Goal: Information Seeking & Learning: Learn about a topic

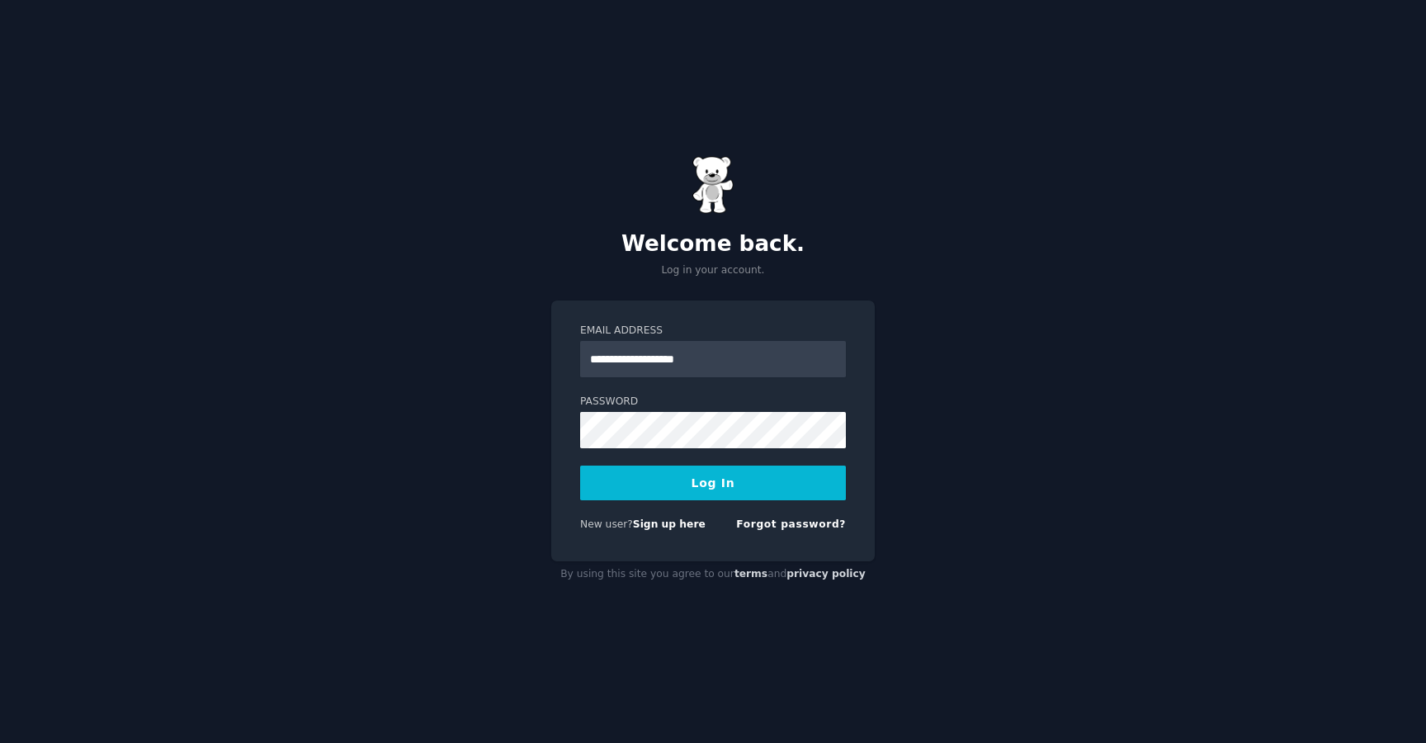
type input "**********"
click at [786, 465] on form "**********" at bounding box center [713, 430] width 266 height 215
click at [786, 471] on button "Log In" at bounding box center [713, 482] width 266 height 35
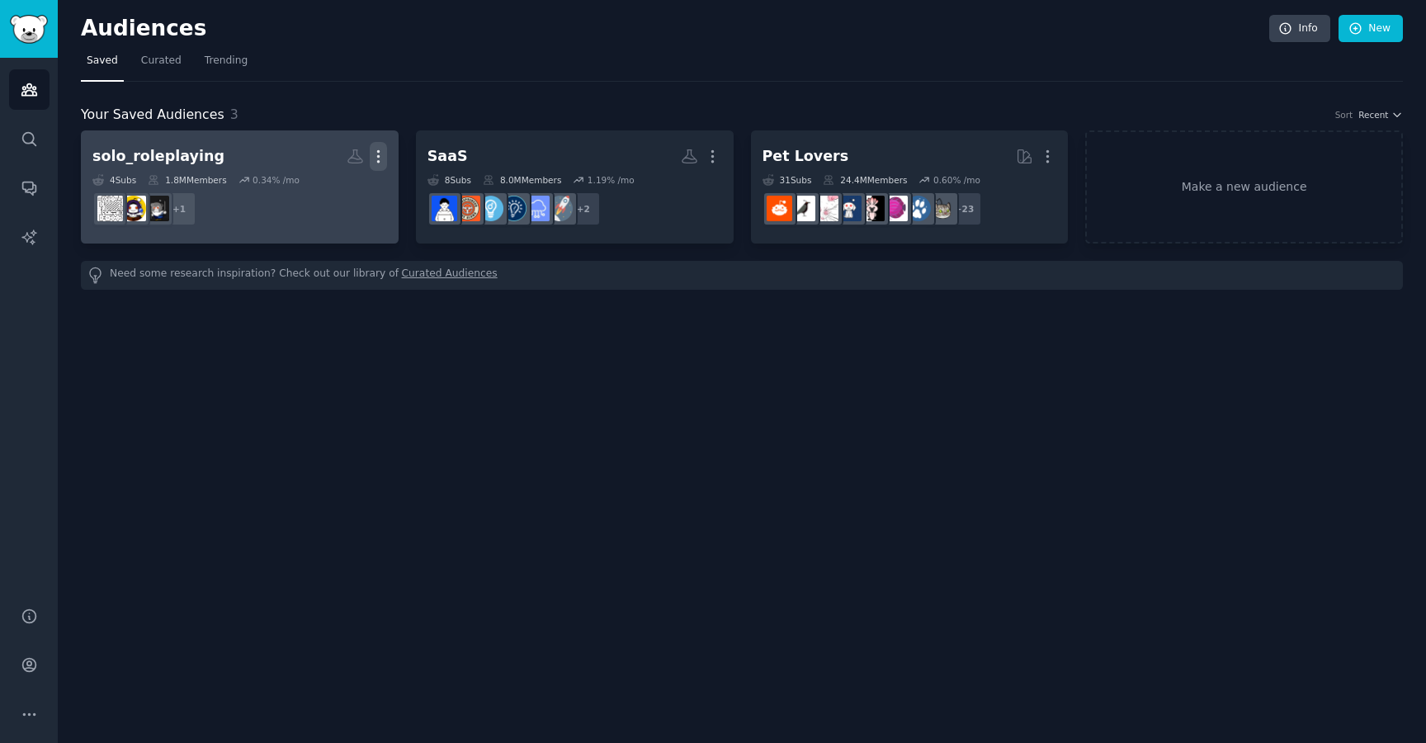
click at [383, 158] on icon "button" at bounding box center [378, 156] width 17 height 17
click at [346, 190] on p "Delete" at bounding box center [333, 190] width 38 height 17
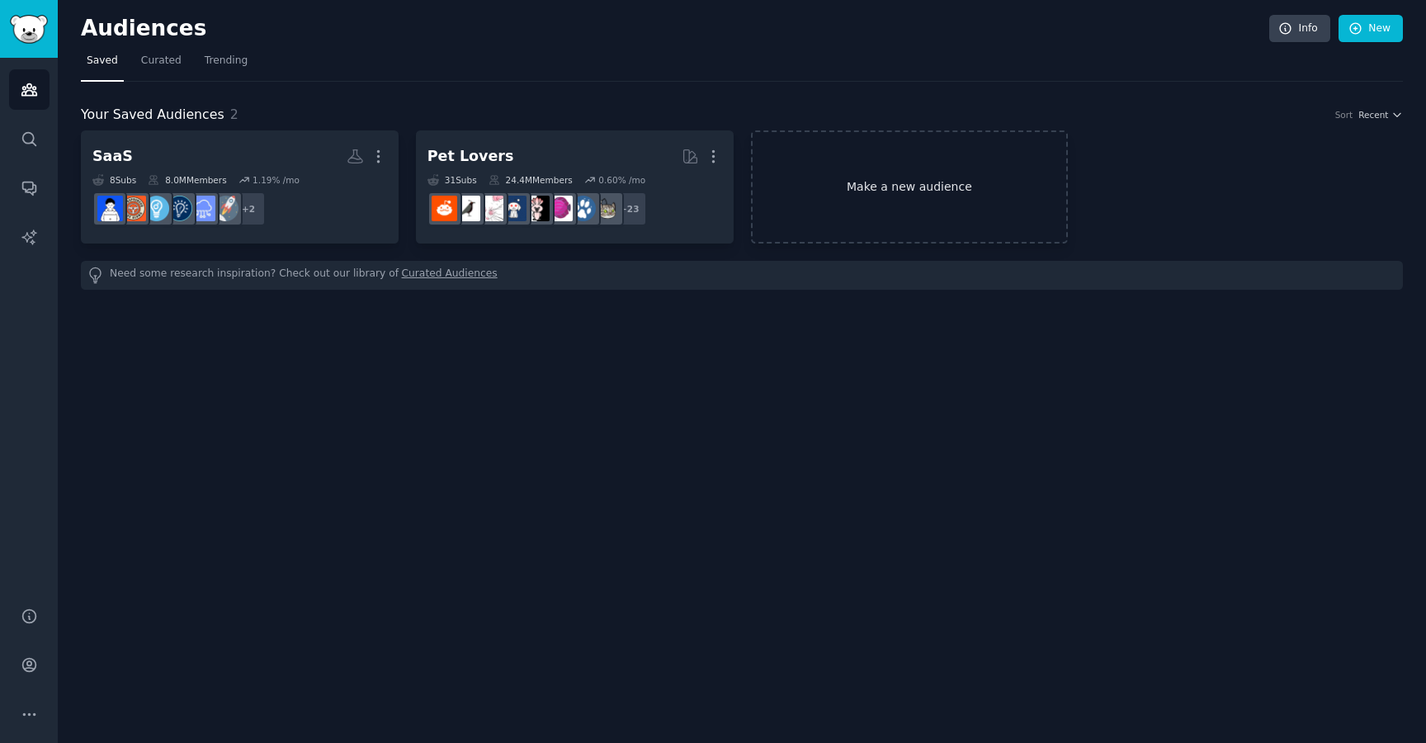
click at [852, 188] on link "Make a new audience" at bounding box center [910, 186] width 318 height 113
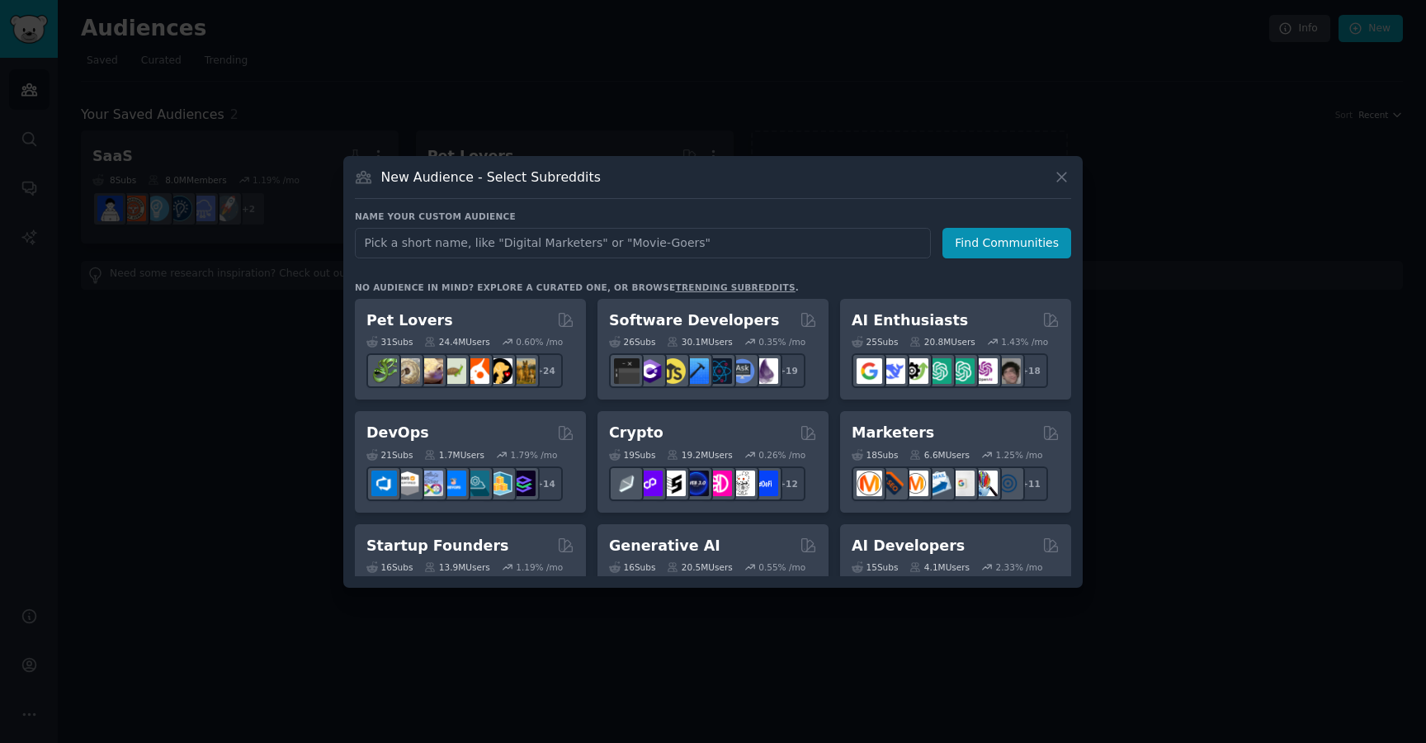
click at [728, 242] on input "text" at bounding box center [643, 243] width 576 height 31
click at [1059, 177] on icon at bounding box center [1061, 176] width 17 height 17
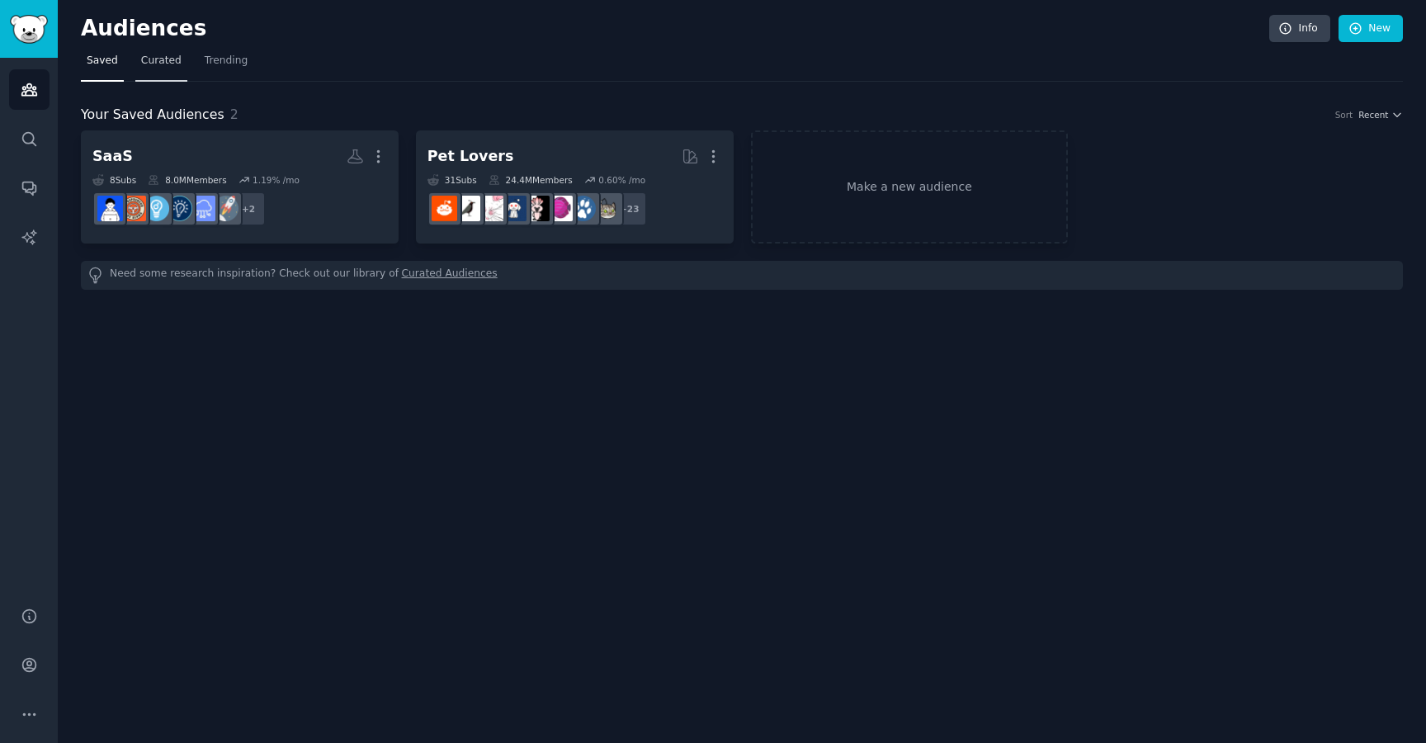
click at [163, 55] on span "Curated" at bounding box center [161, 61] width 40 height 15
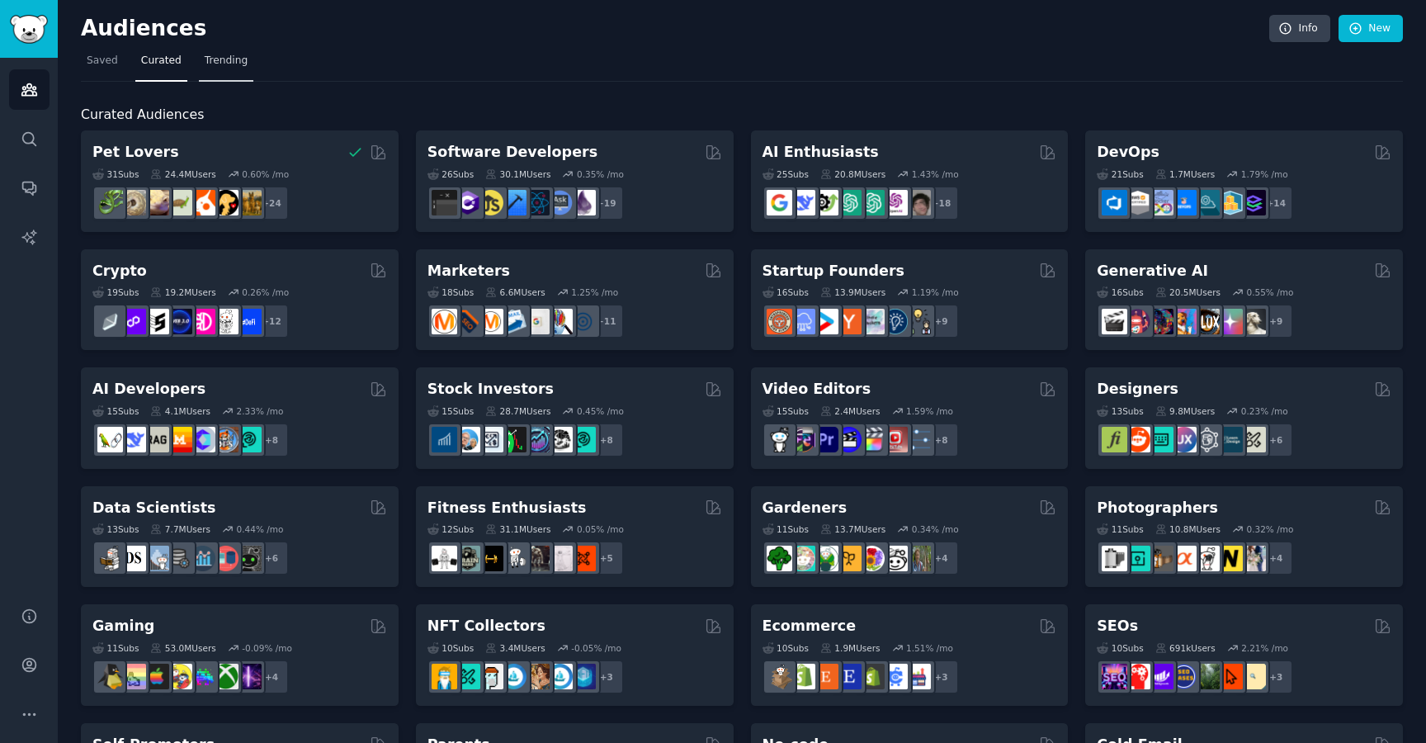
click at [220, 50] on link "Trending" at bounding box center [226, 65] width 54 height 34
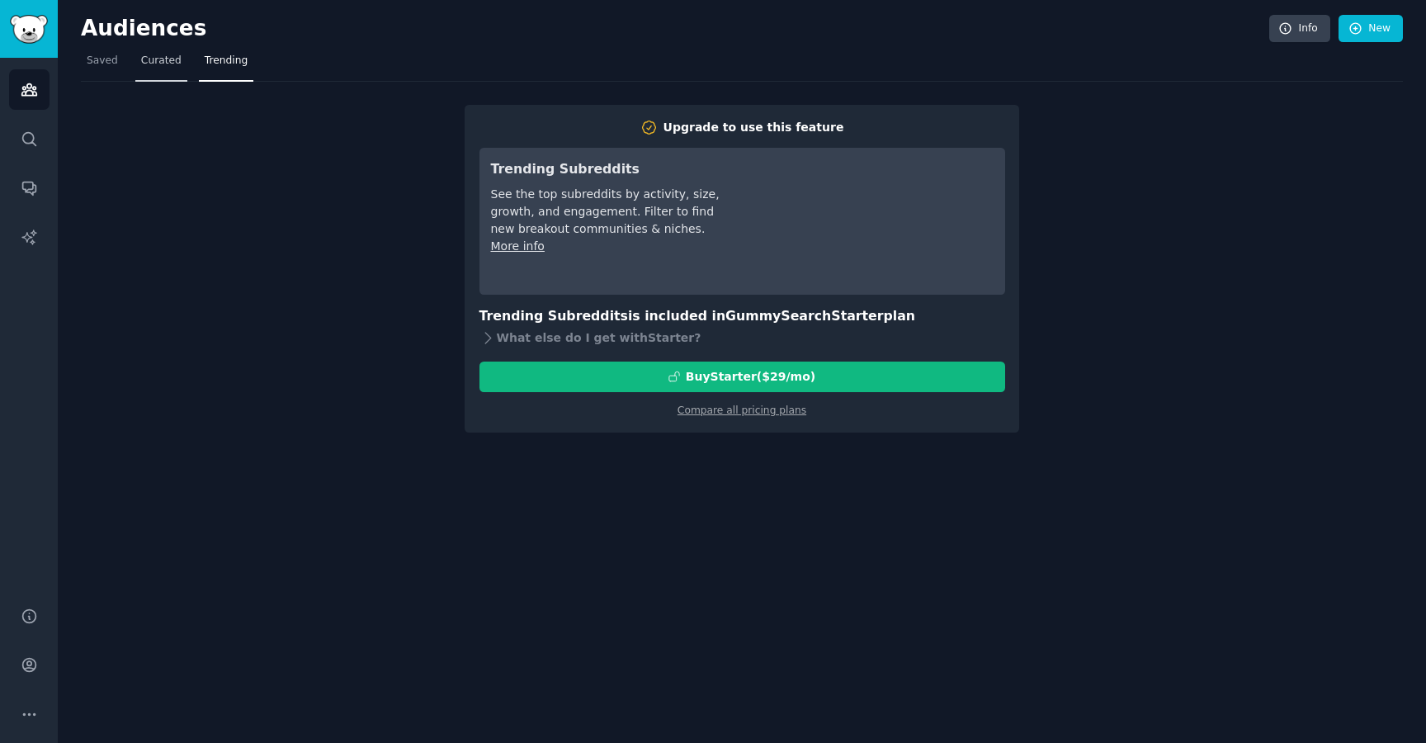
click at [163, 54] on span "Curated" at bounding box center [161, 61] width 40 height 15
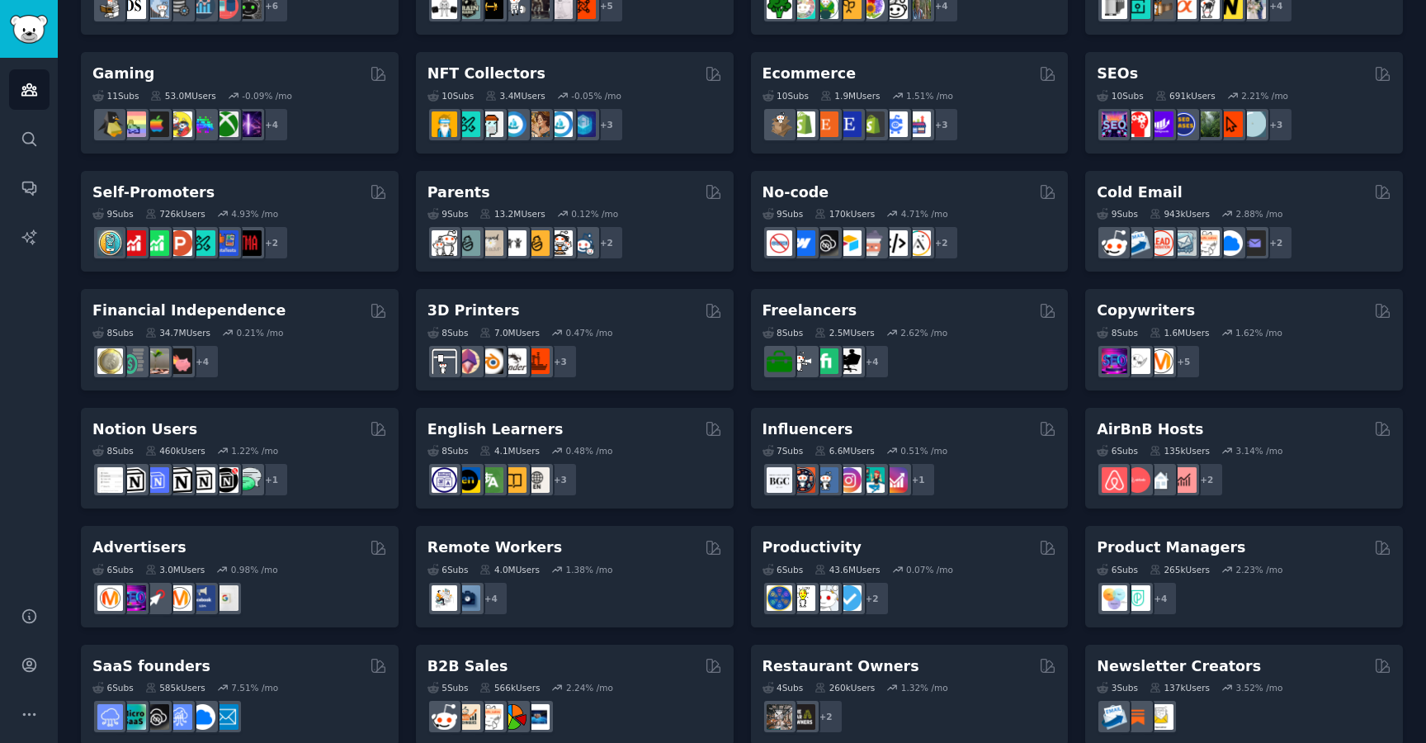
scroll to position [578, 0]
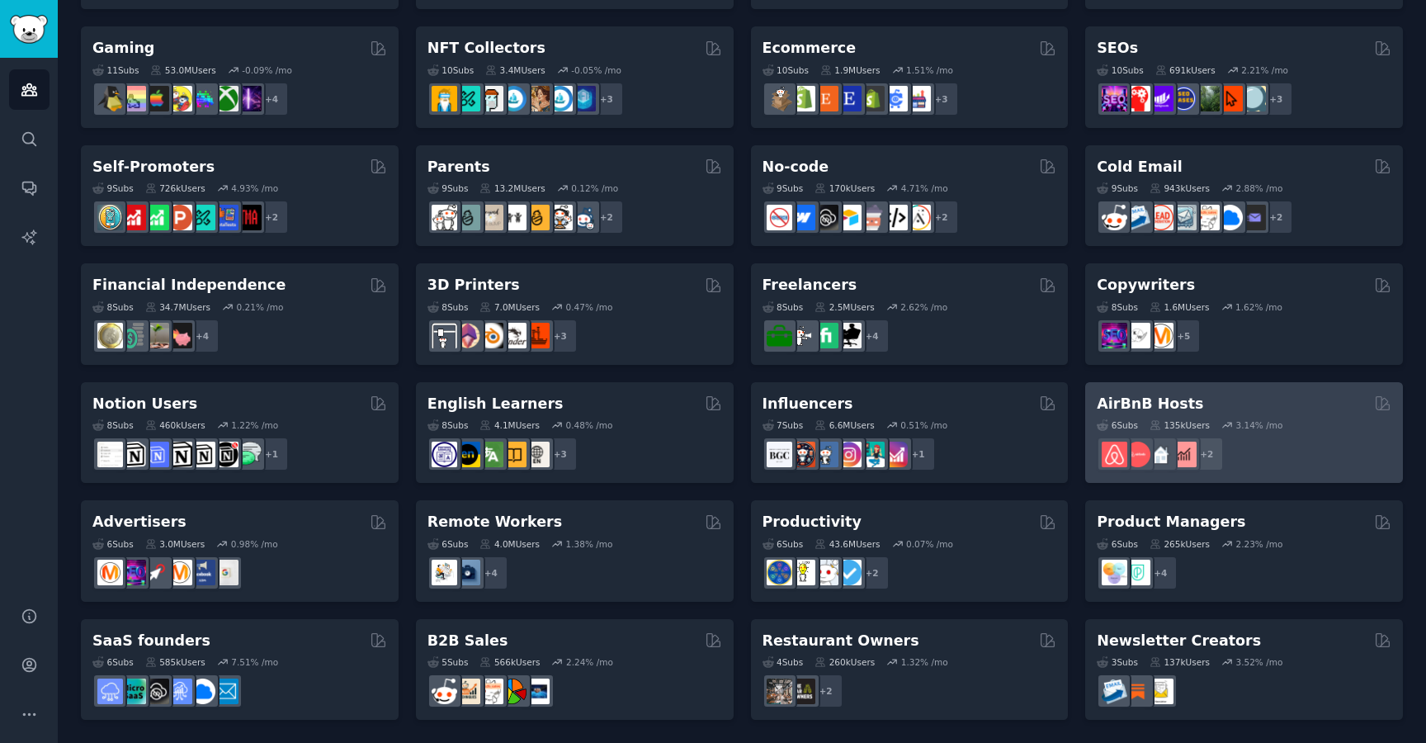
click at [1130, 405] on h2 "AirBnB Hosts" at bounding box center [1150, 404] width 106 height 21
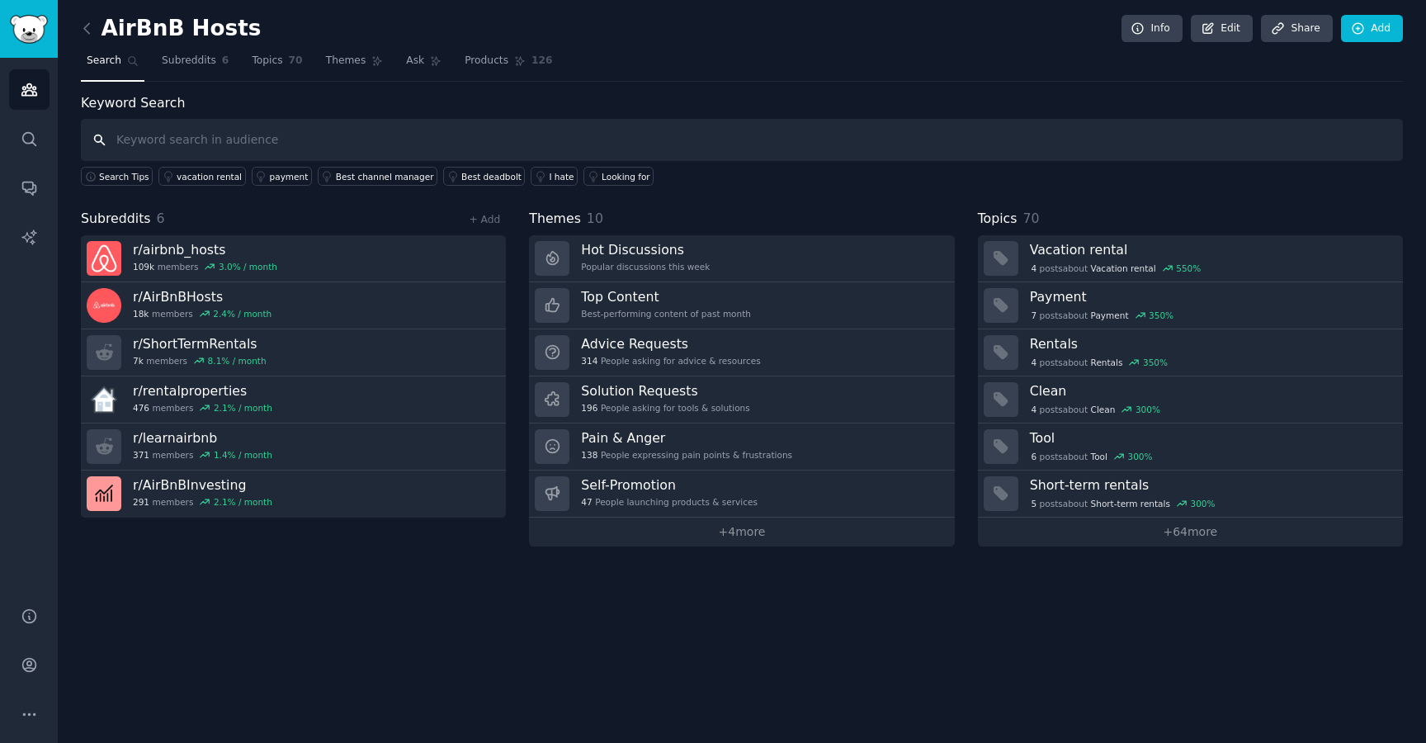
click at [283, 131] on input "text" at bounding box center [742, 140] width 1322 height 42
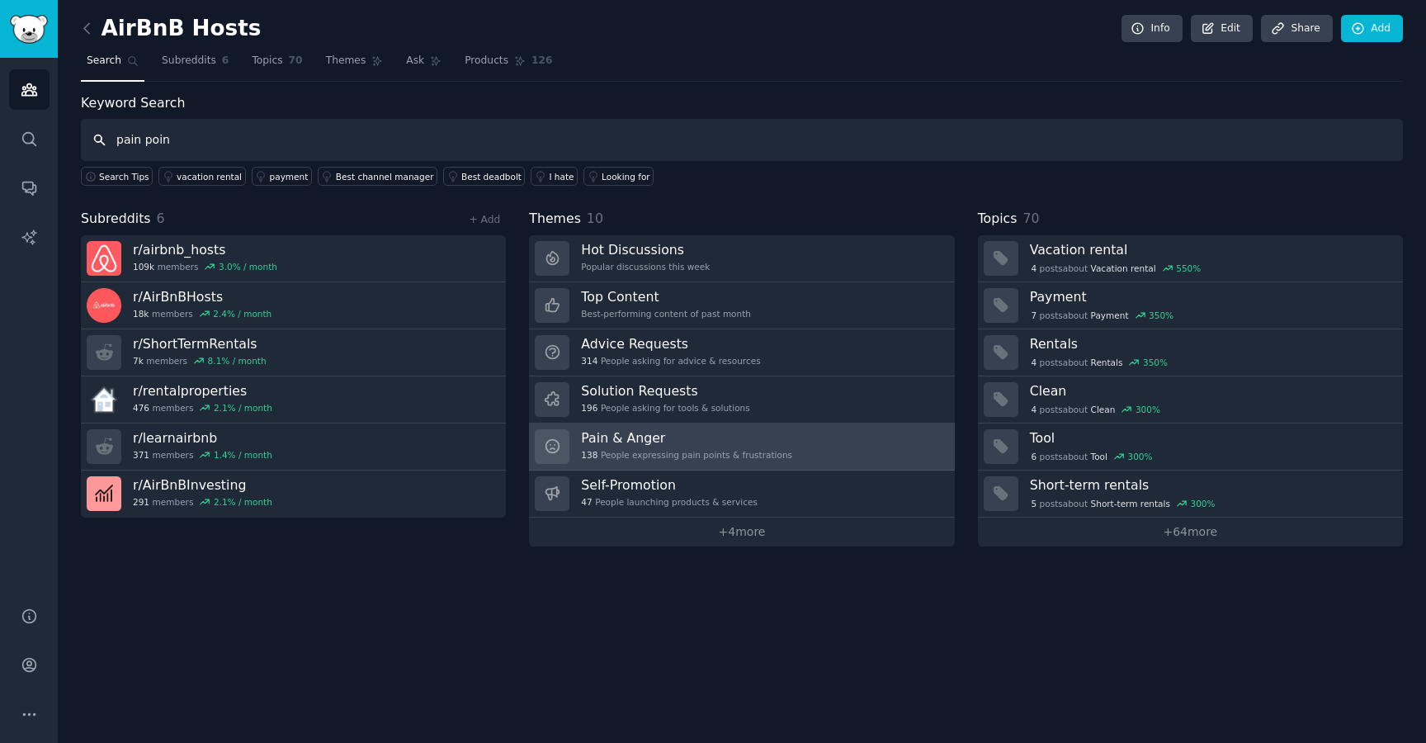
type input "pain poin"
click at [733, 435] on h3 "Pain & Anger" at bounding box center [686, 437] width 211 height 17
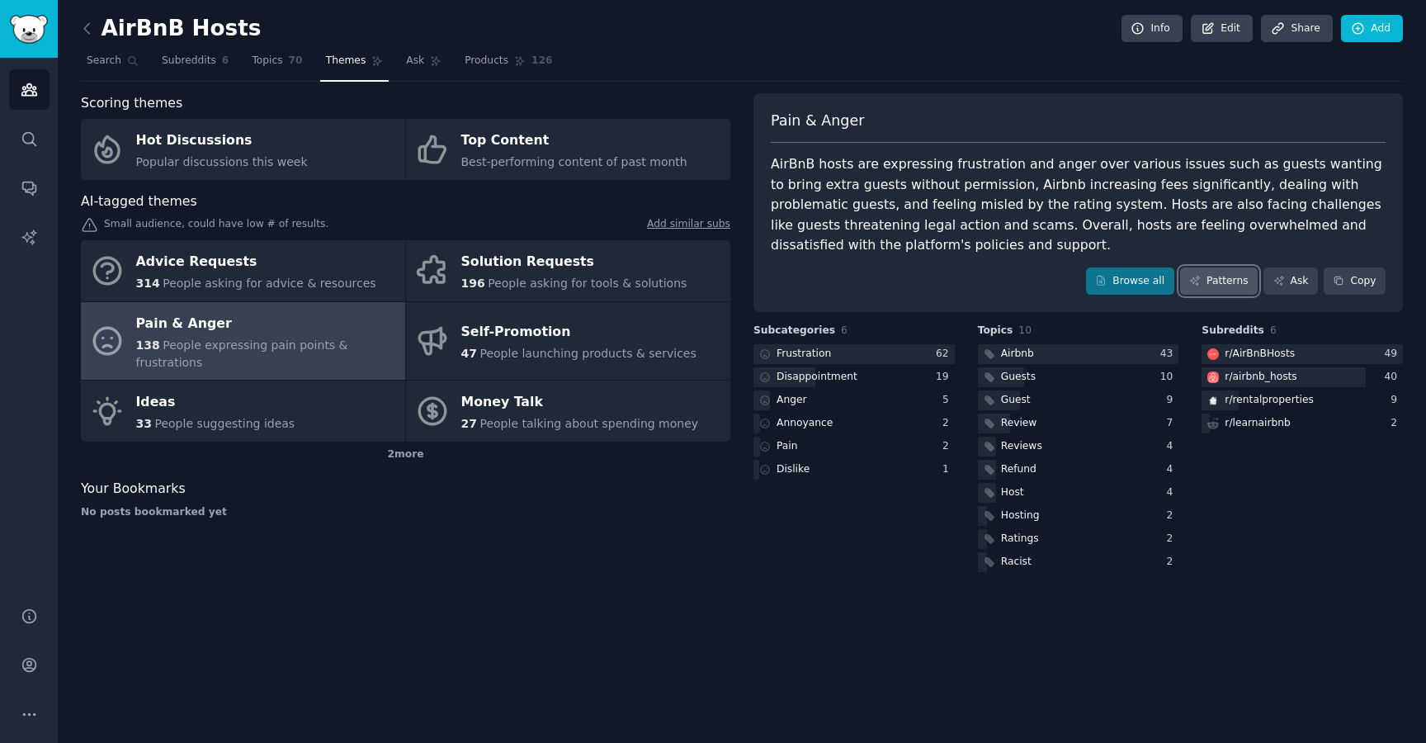
click at [1234, 277] on link "Patterns" at bounding box center [1219, 281] width 78 height 28
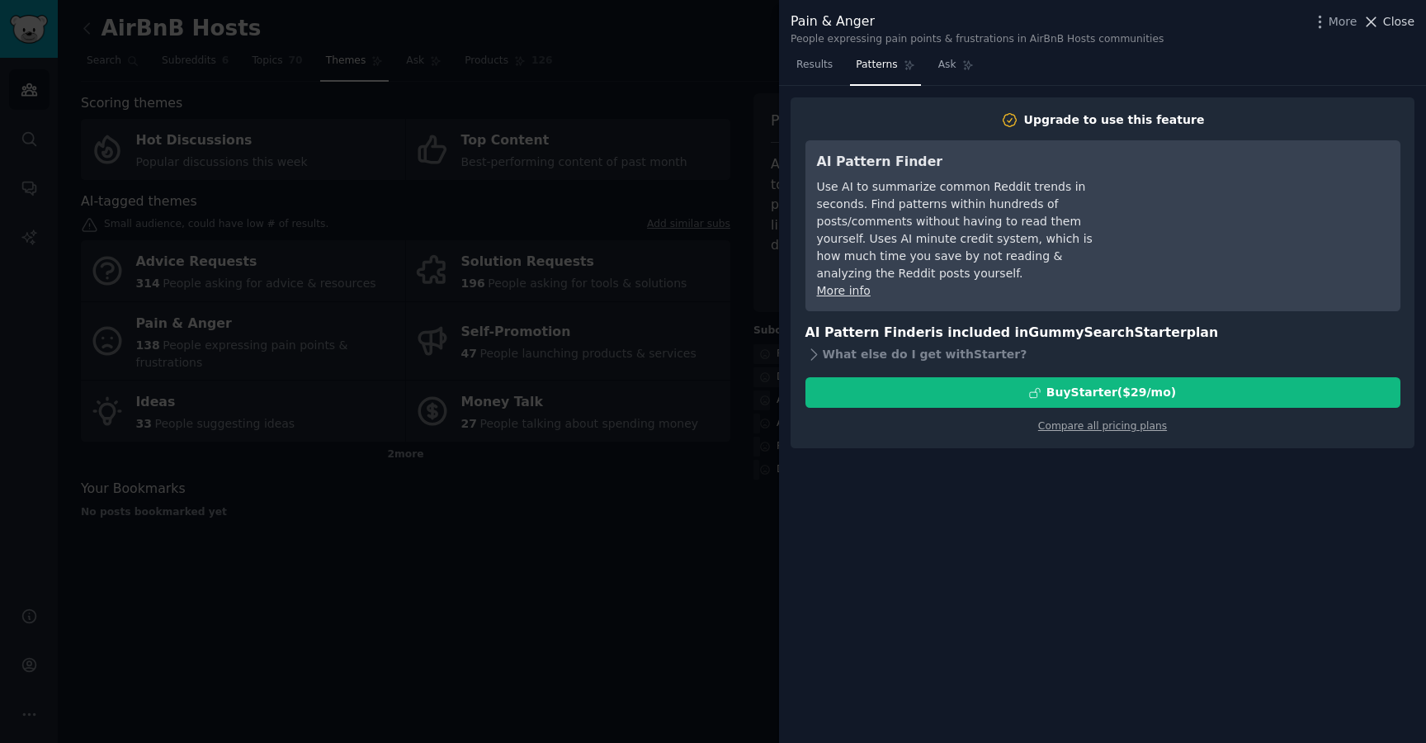
click at [1385, 27] on span "Close" at bounding box center [1398, 21] width 31 height 17
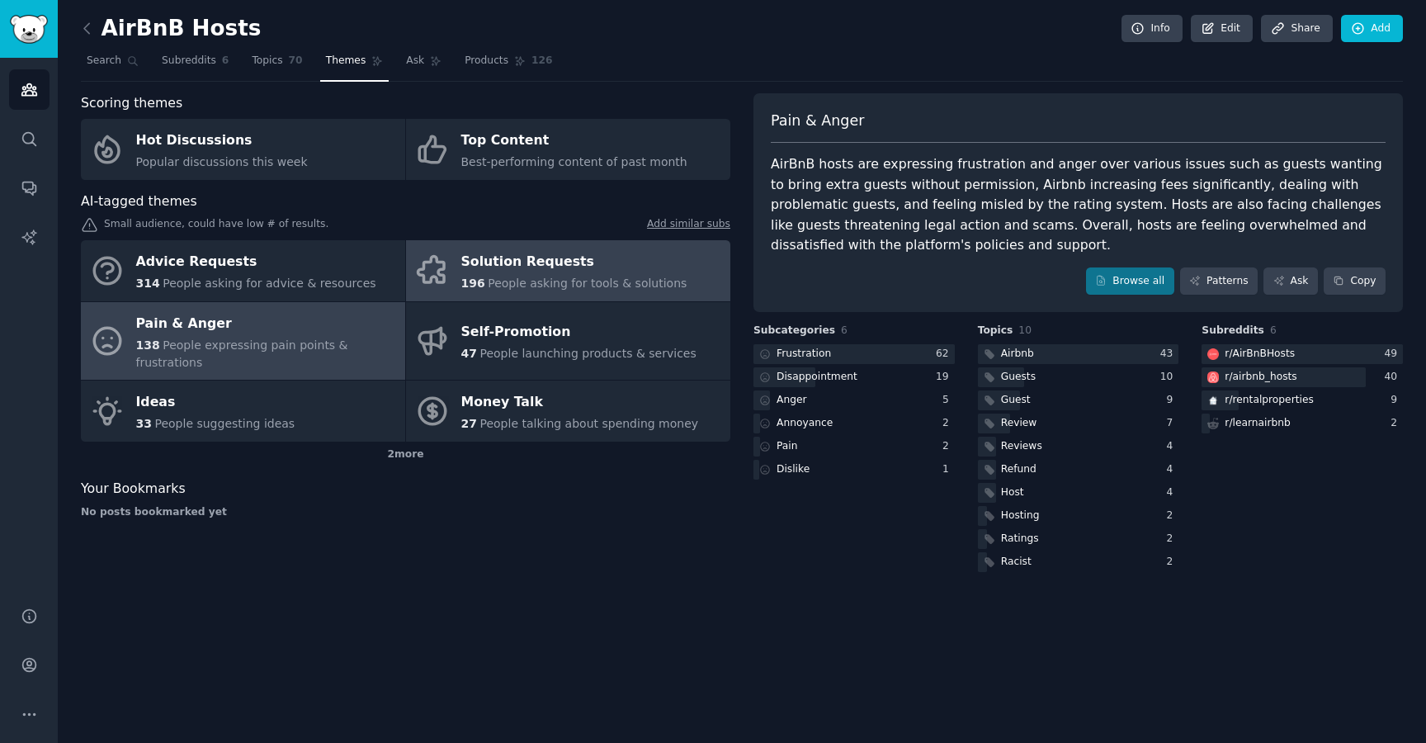
click at [490, 266] on div "Solution Requests" at bounding box center [574, 262] width 226 height 26
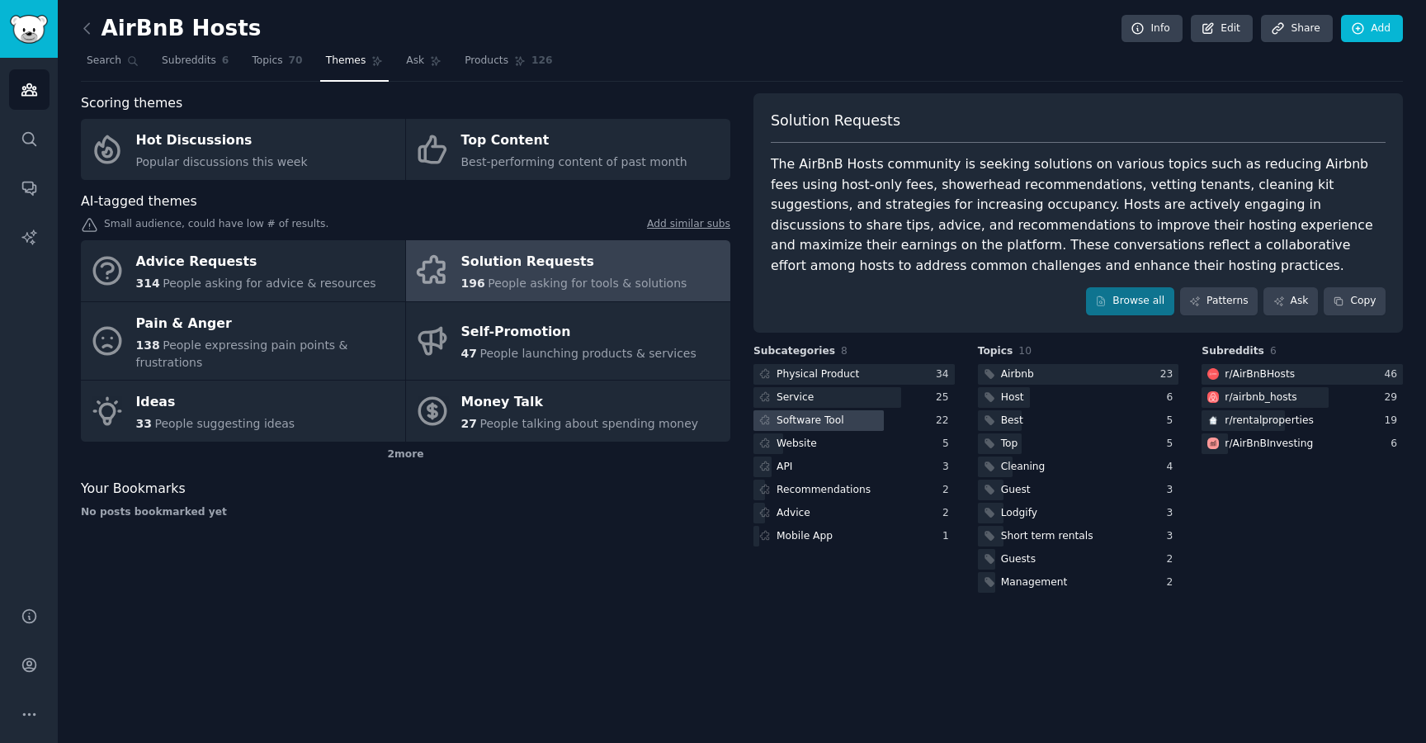
click at [822, 422] on div "Software Tool" at bounding box center [810, 420] width 68 height 15
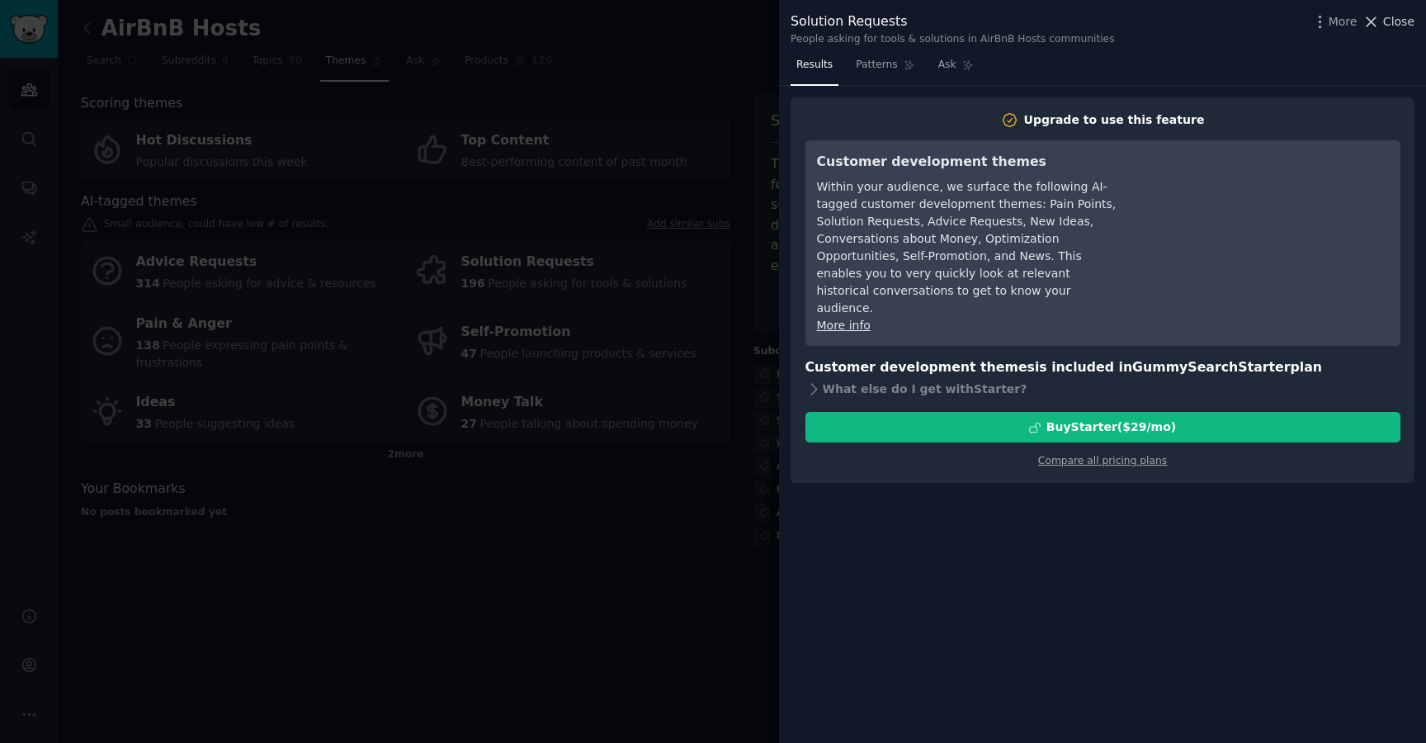
click at [1408, 22] on span "Close" at bounding box center [1398, 21] width 31 height 17
